Goal: Entertainment & Leisure: Consume media (video, audio)

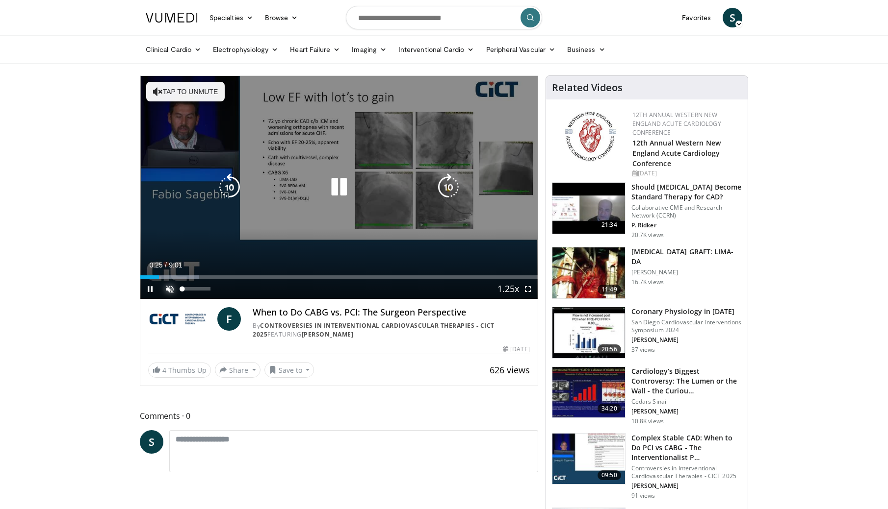
click at [169, 290] on span "Video Player" at bounding box center [170, 290] width 20 height 20
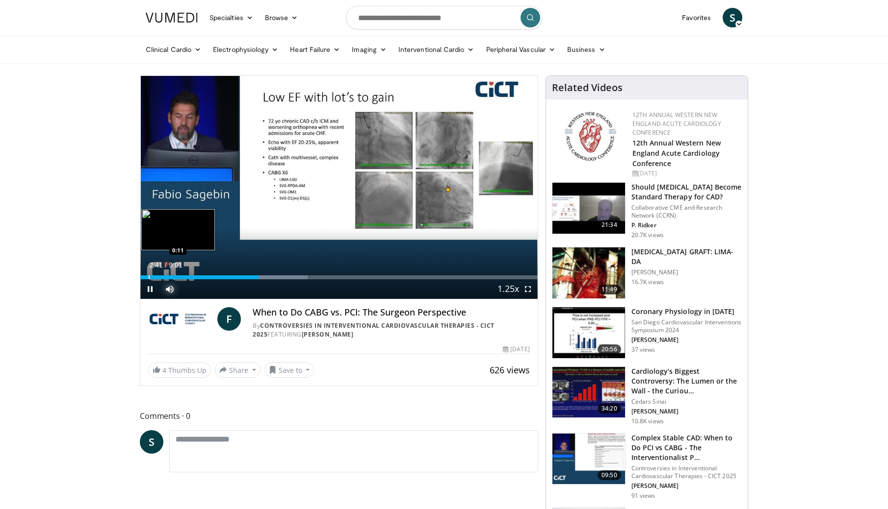
click at [149, 278] on div "Progress Bar" at bounding box center [149, 278] width 1 height 4
click at [529, 288] on span "Video Player" at bounding box center [528, 290] width 20 height 20
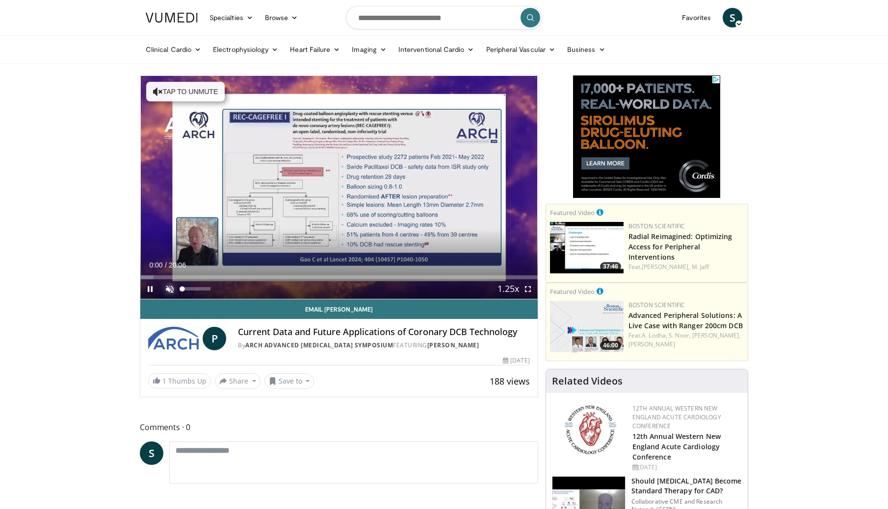
click at [170, 289] on span "Video Player" at bounding box center [170, 290] width 20 height 20
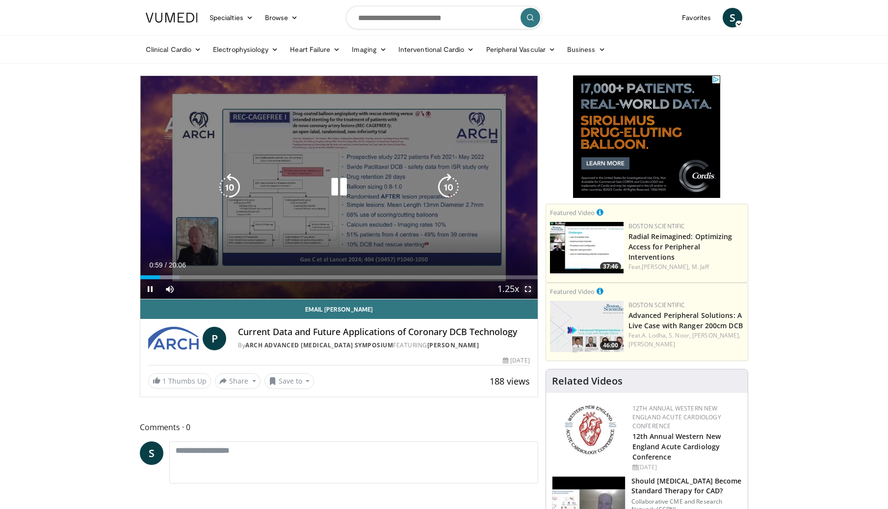
drag, startPoint x: 527, startPoint y: 288, endPoint x: 533, endPoint y: 331, distance: 43.6
click at [527, 288] on span "Video Player" at bounding box center [528, 290] width 20 height 20
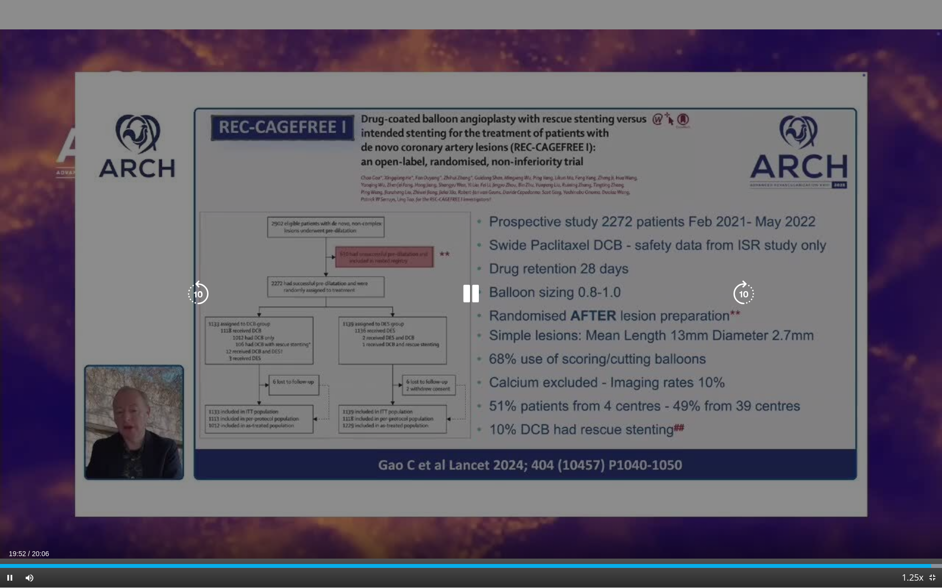
drag, startPoint x: 716, startPoint y: 50, endPoint x: 693, endPoint y: 40, distance: 25.0
click at [715, 50] on div "10 seconds Tap to unmute" at bounding box center [471, 294] width 942 height 588
